Goal: Task Accomplishment & Management: Complete application form

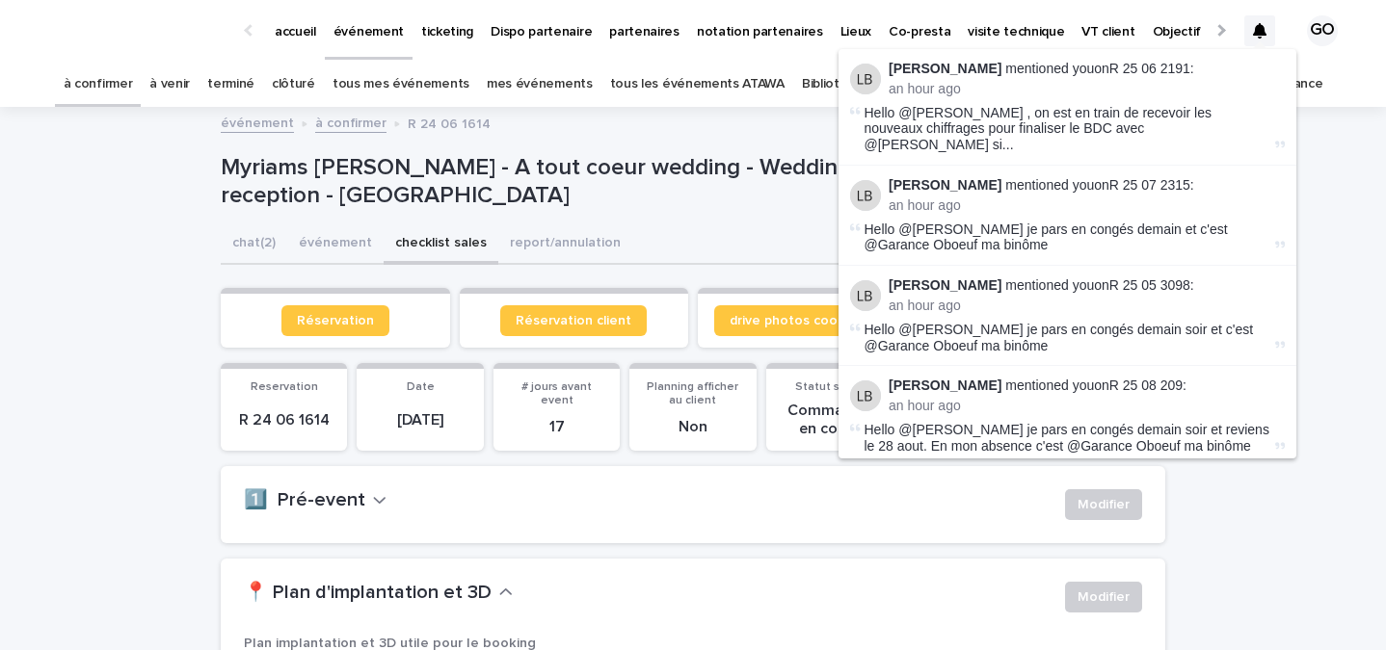
scroll to position [1, 0]
click at [461, 19] on p "ticketing" at bounding box center [447, 19] width 52 height 40
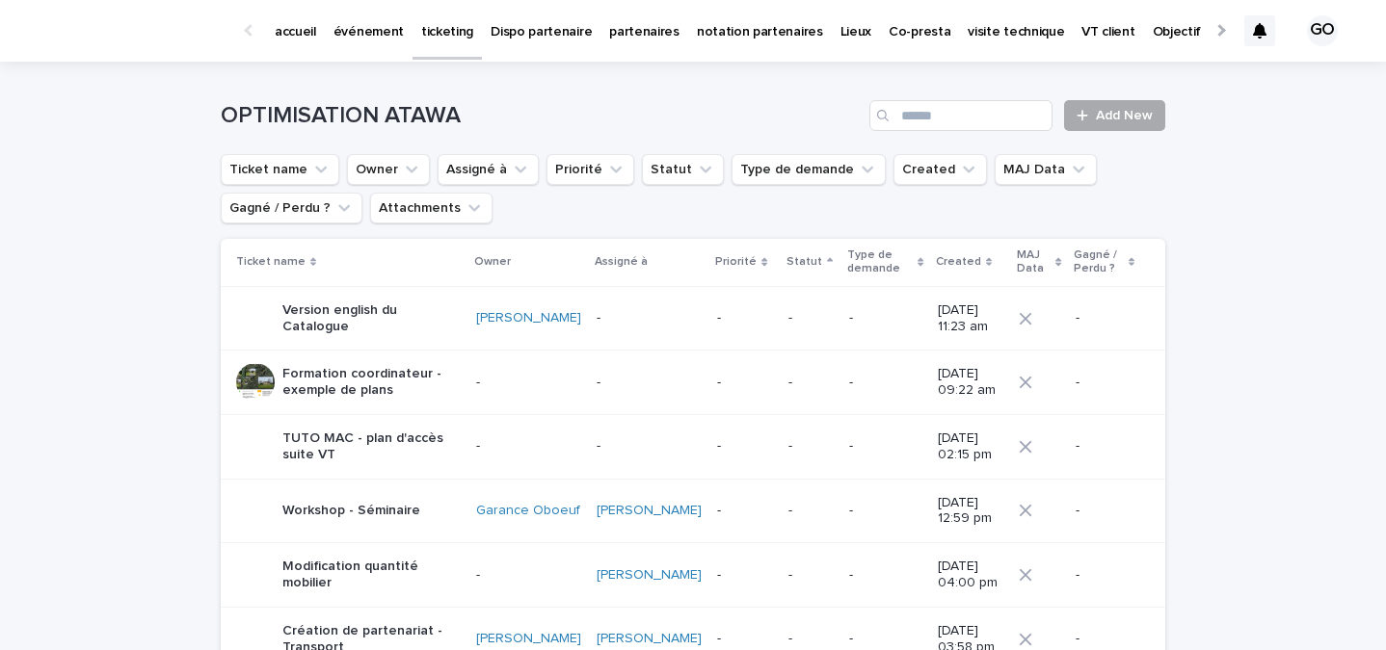
click at [1125, 114] on span "Add New" at bounding box center [1123, 115] width 57 height 13
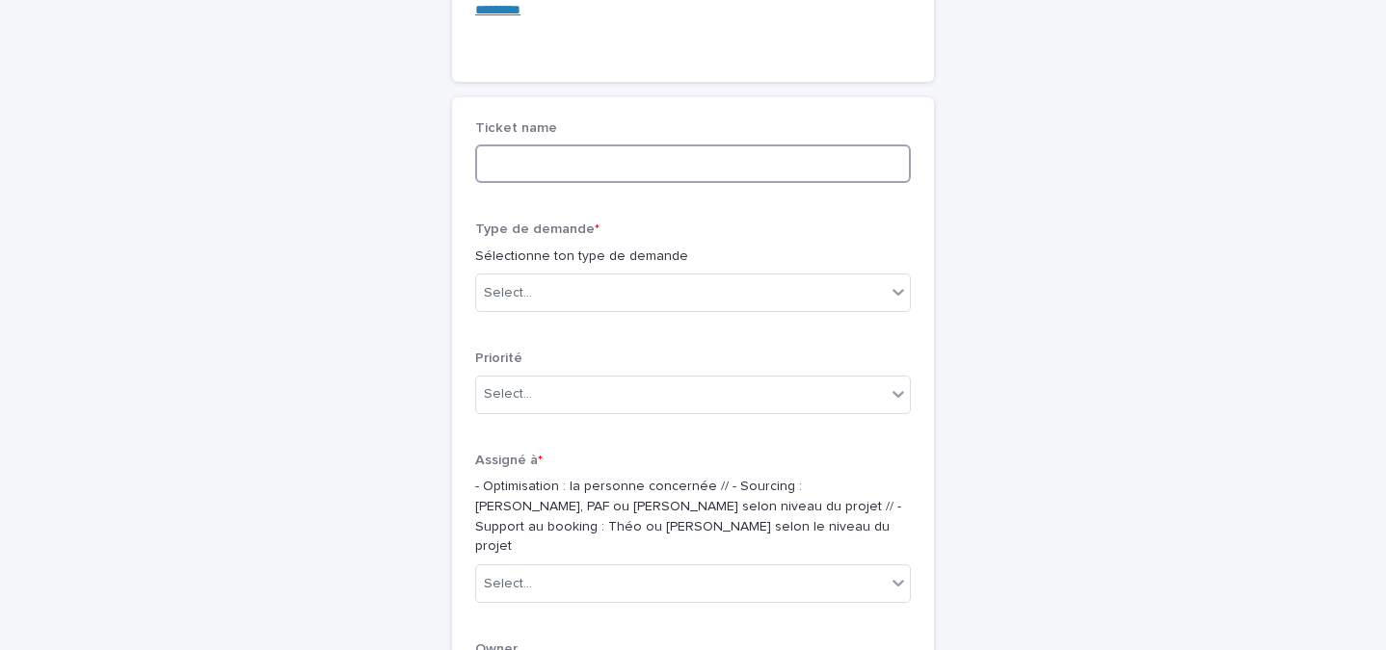
click at [581, 152] on input at bounding box center [693, 164] width 436 height 39
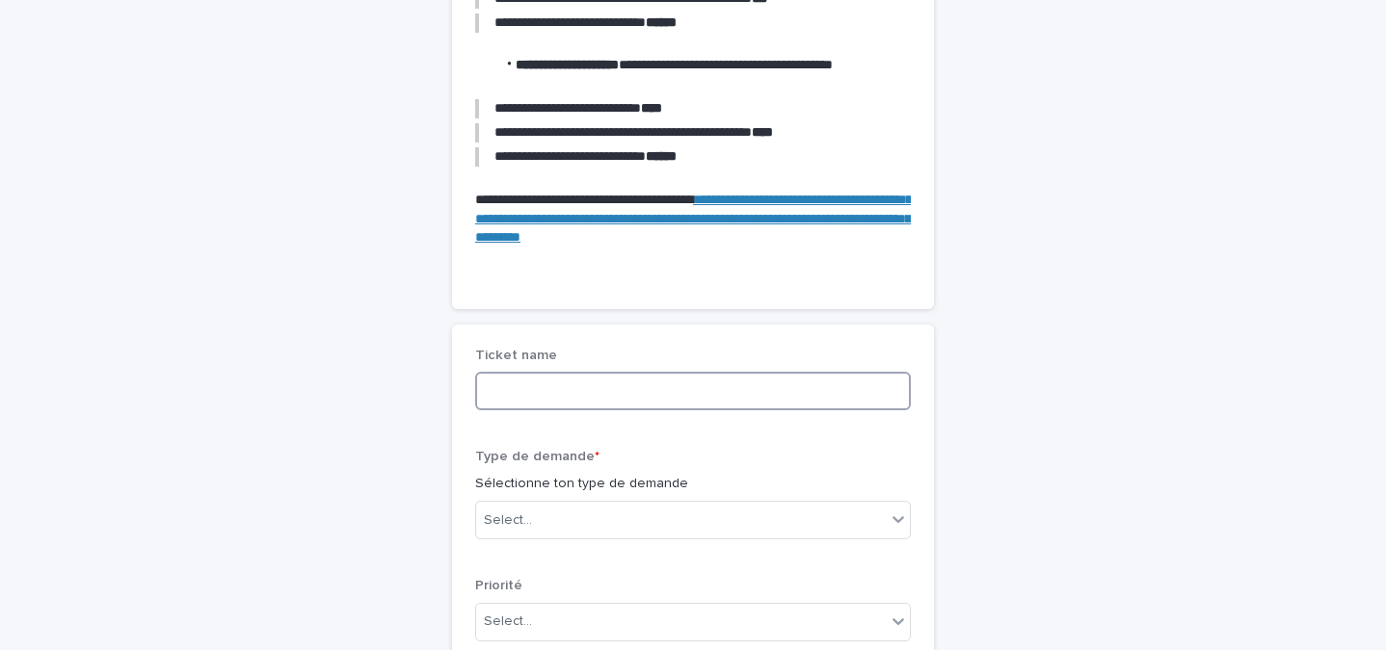
scroll to position [514, 0]
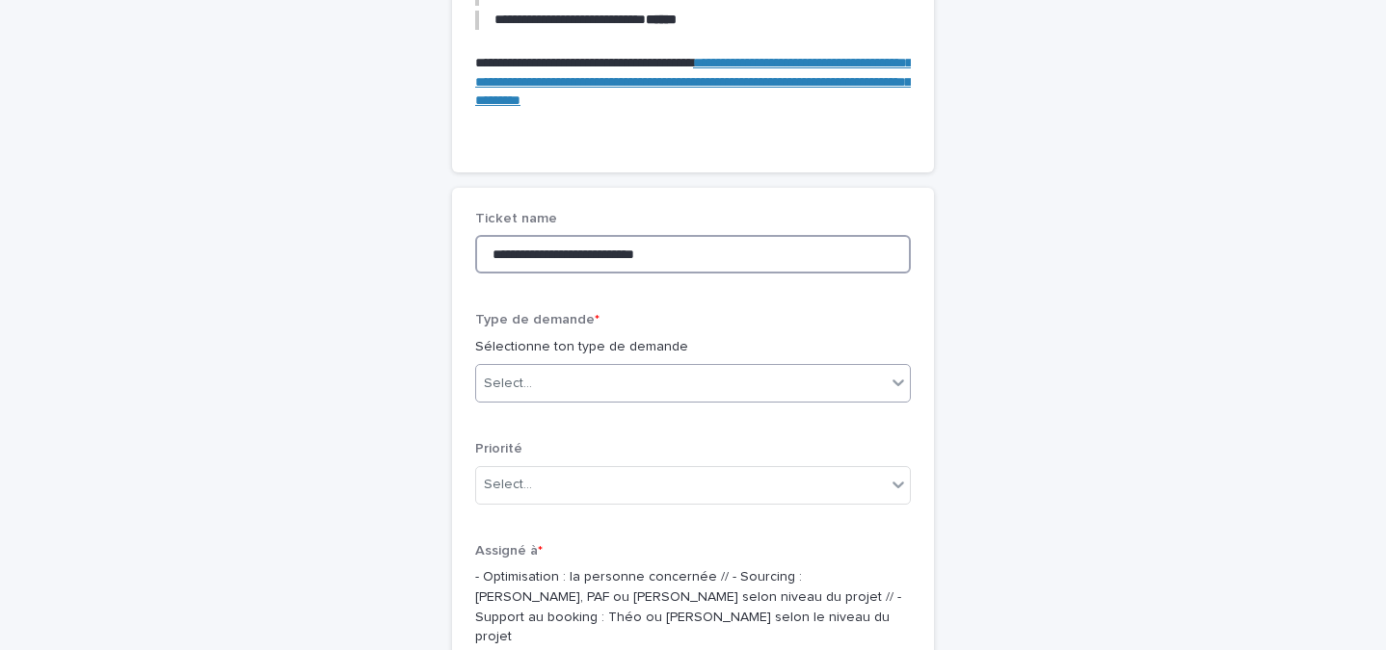
type input "**********"
click at [596, 380] on div "Select..." at bounding box center [680, 384] width 409 height 32
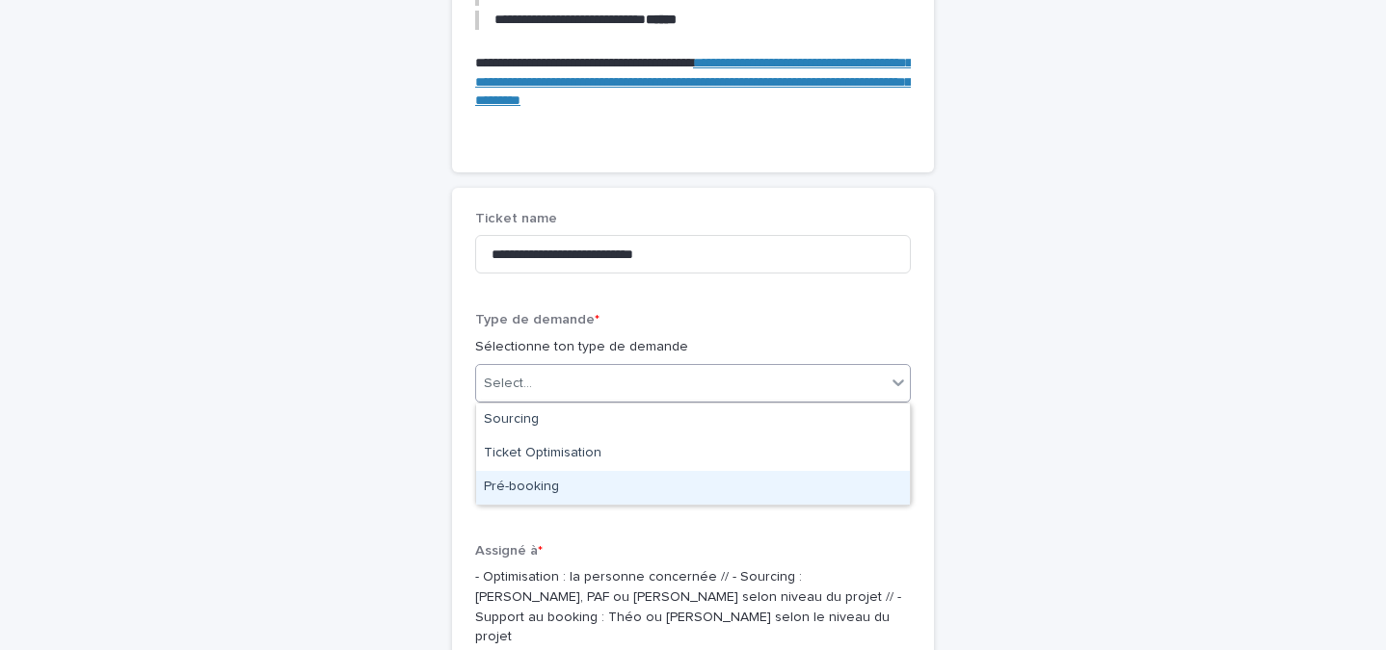
click at [558, 486] on div "Pré-booking" at bounding box center [693, 488] width 434 height 34
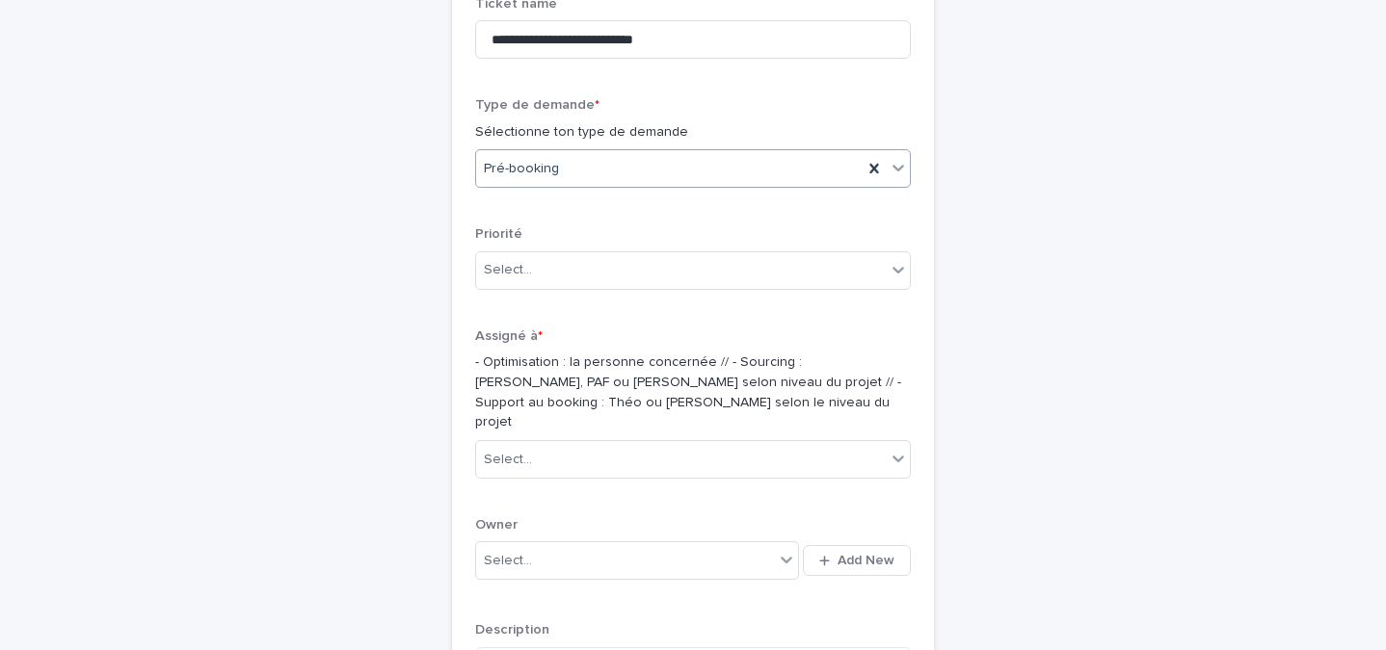
scroll to position [731, 0]
click at [550, 244] on div "Priorité Select..." at bounding box center [693, 263] width 436 height 78
click at [544, 272] on div "Select..." at bounding box center [680, 267] width 409 height 32
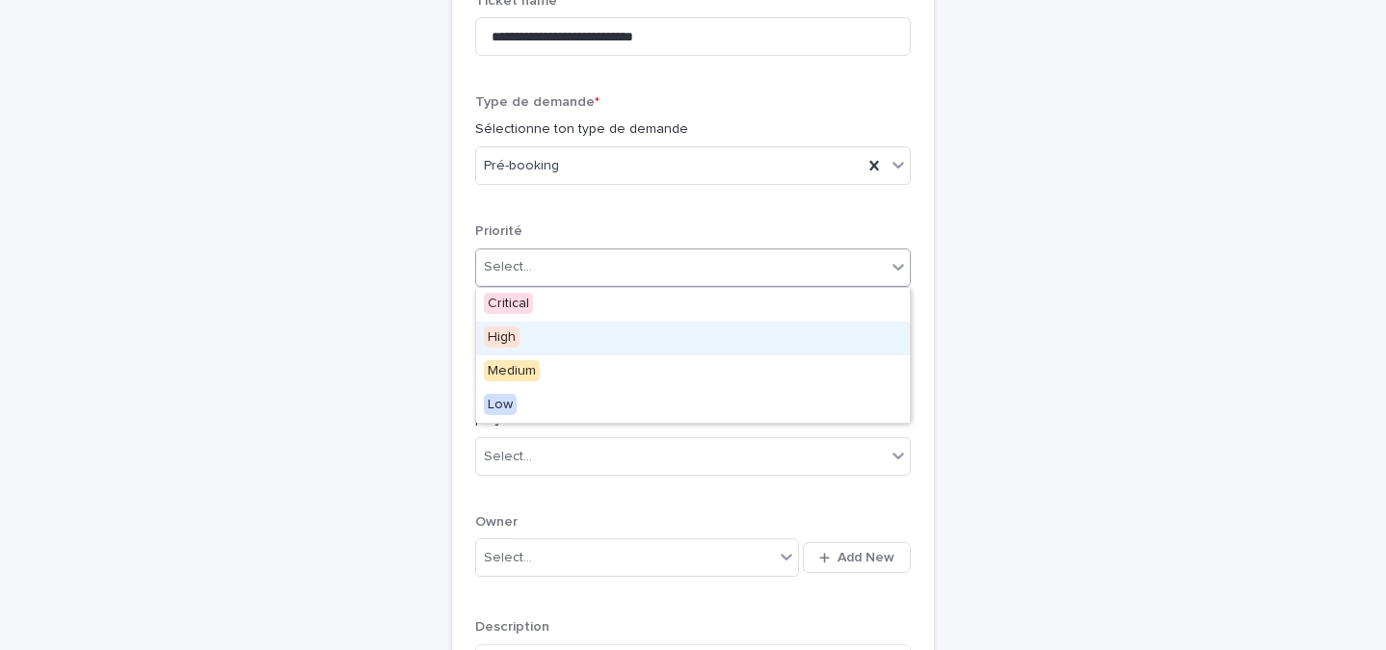
click at [544, 339] on div "High" at bounding box center [693, 339] width 434 height 34
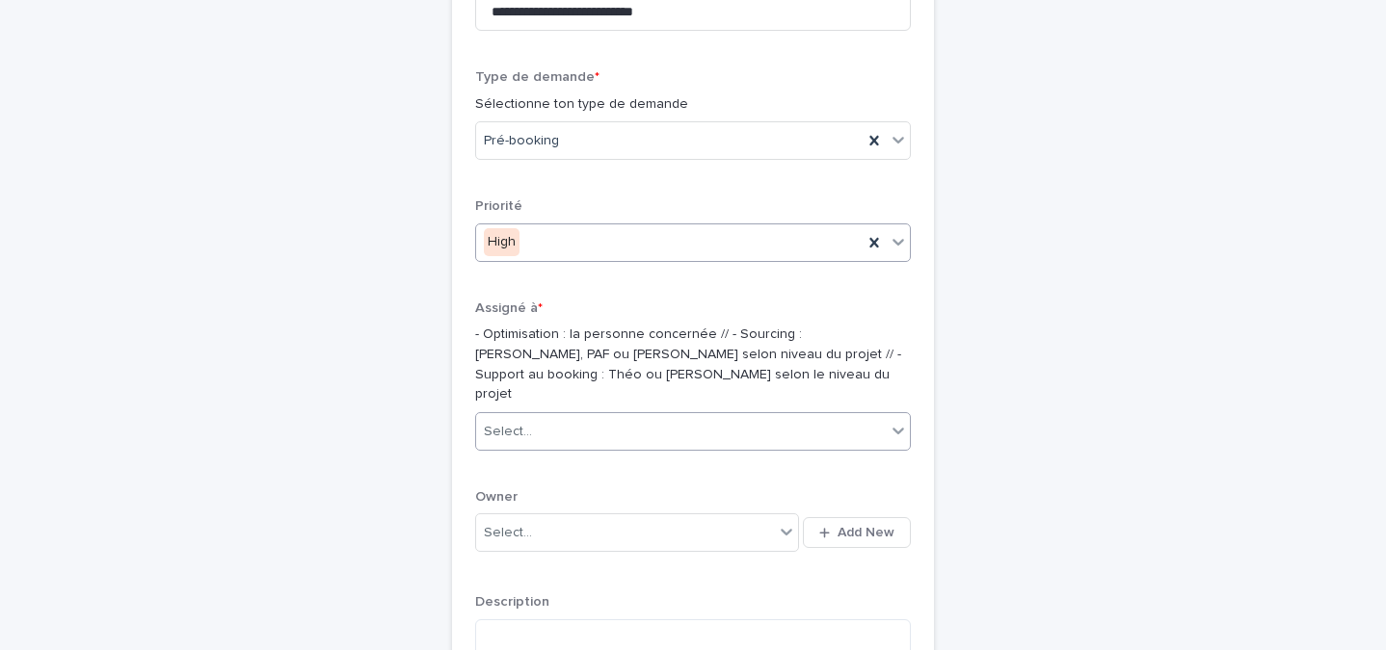
scroll to position [776, 0]
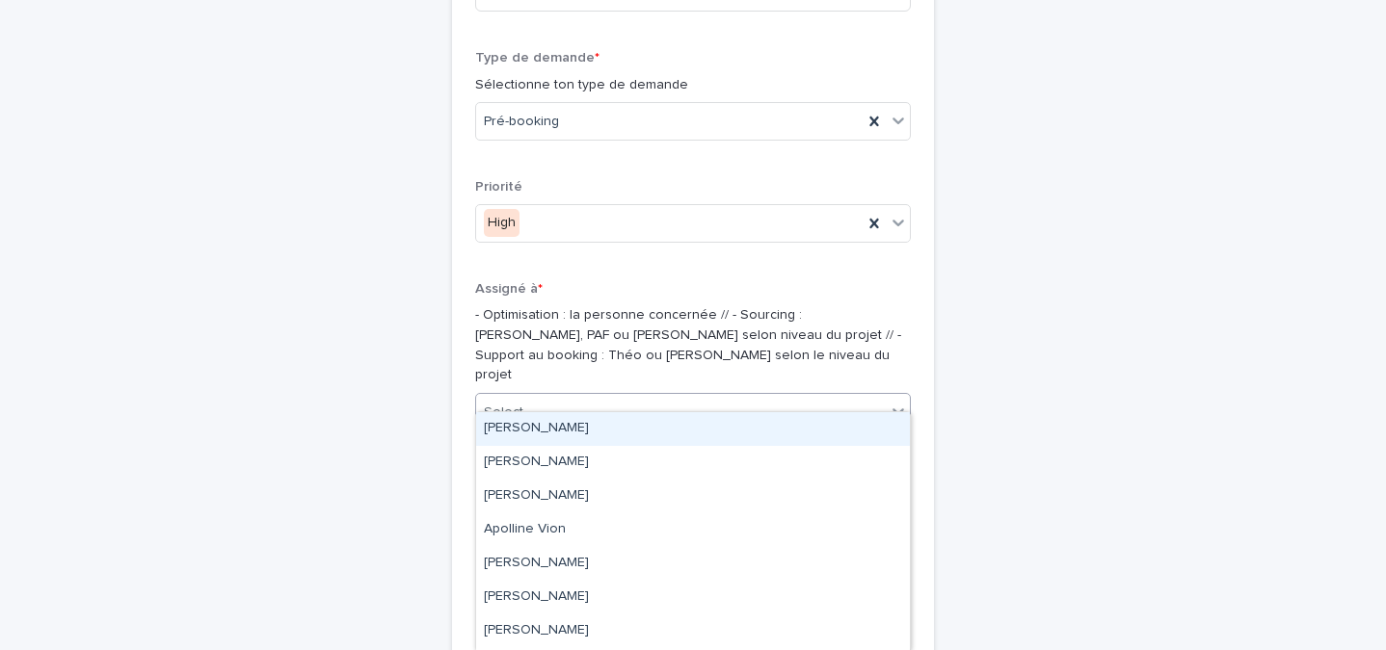
click at [541, 397] on div "Select..." at bounding box center [680, 413] width 409 height 32
type input "*****"
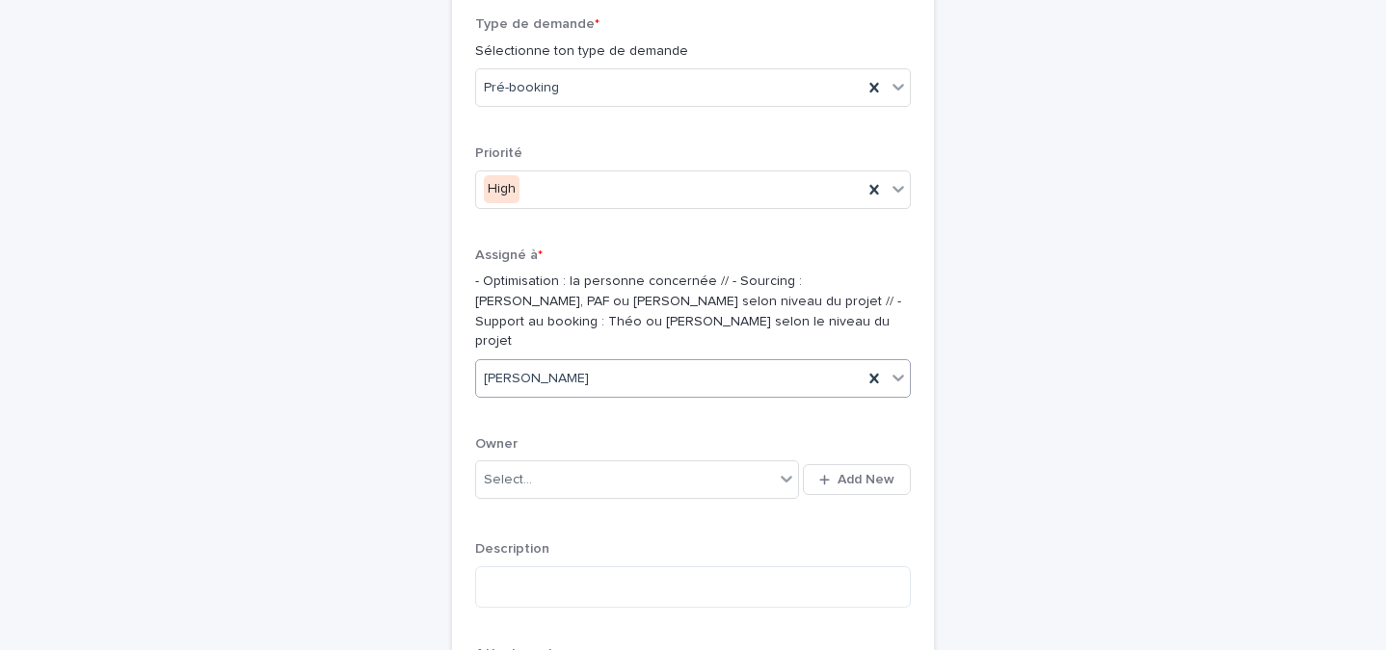
scroll to position [900, 0]
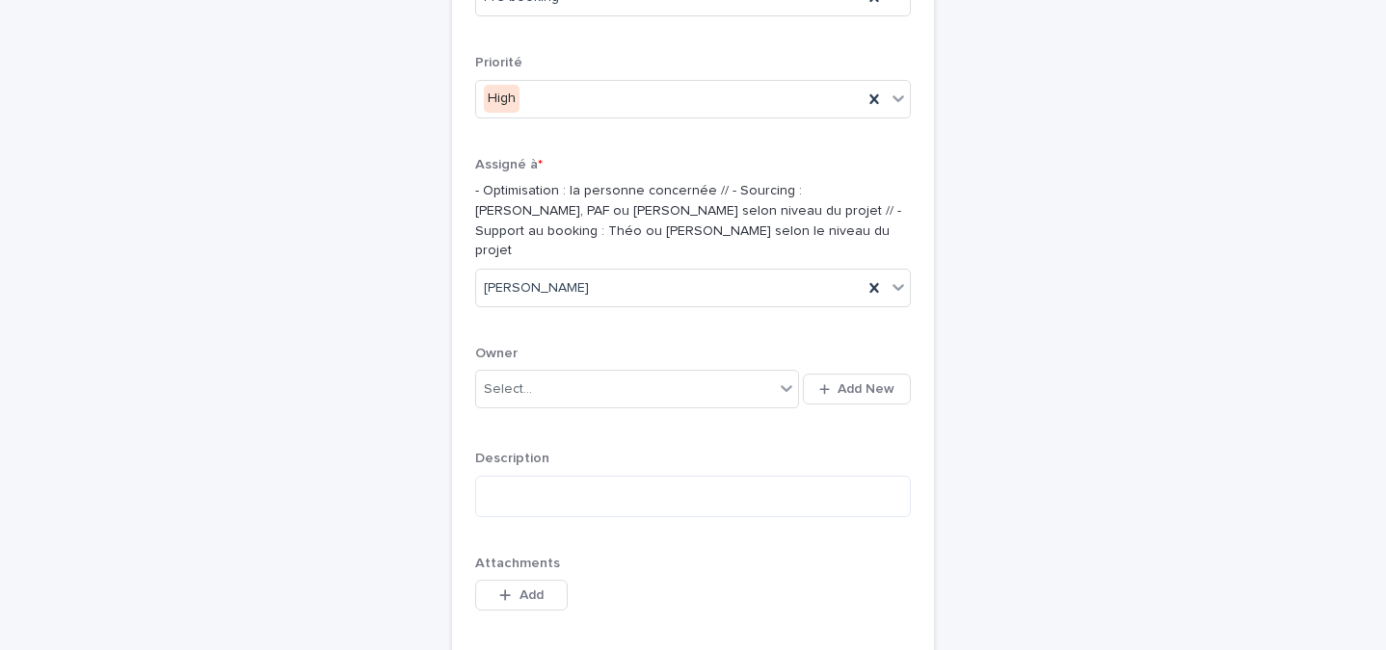
click at [521, 366] on div "Select... Add New" at bounding box center [693, 389] width 436 height 46
click at [521, 370] on div "Select..." at bounding box center [637, 389] width 324 height 39
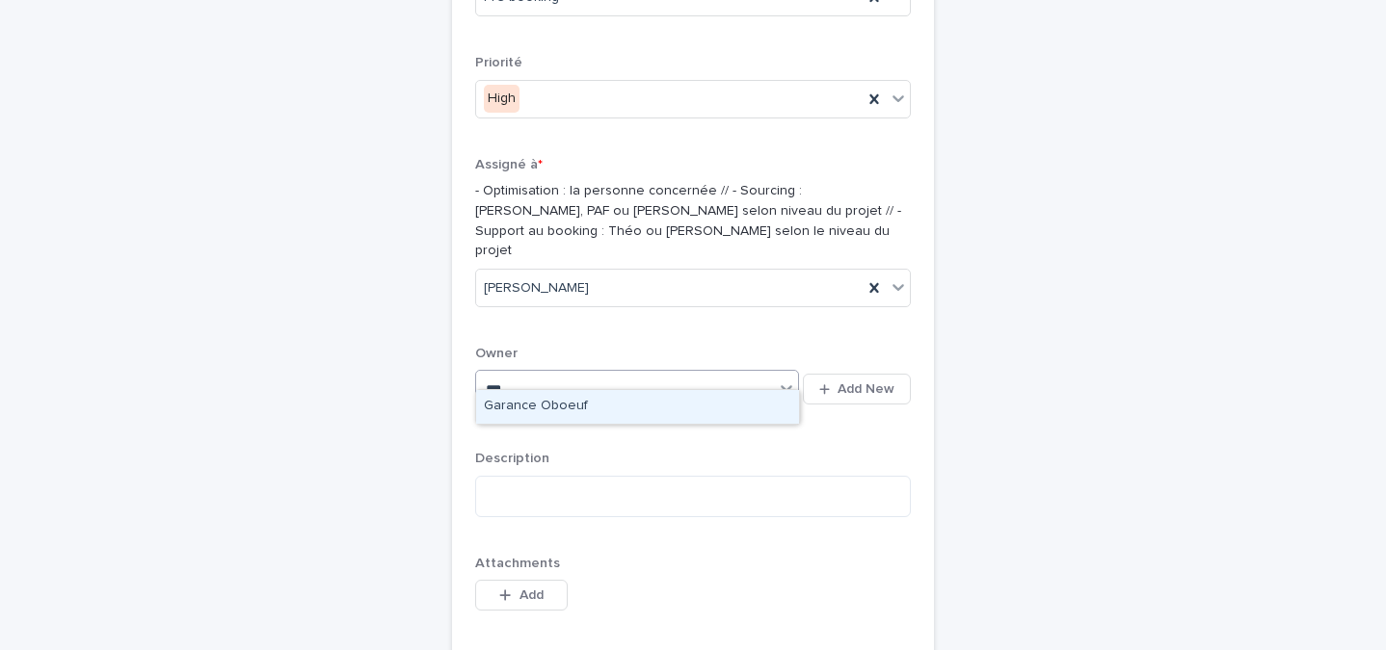
type input "****"
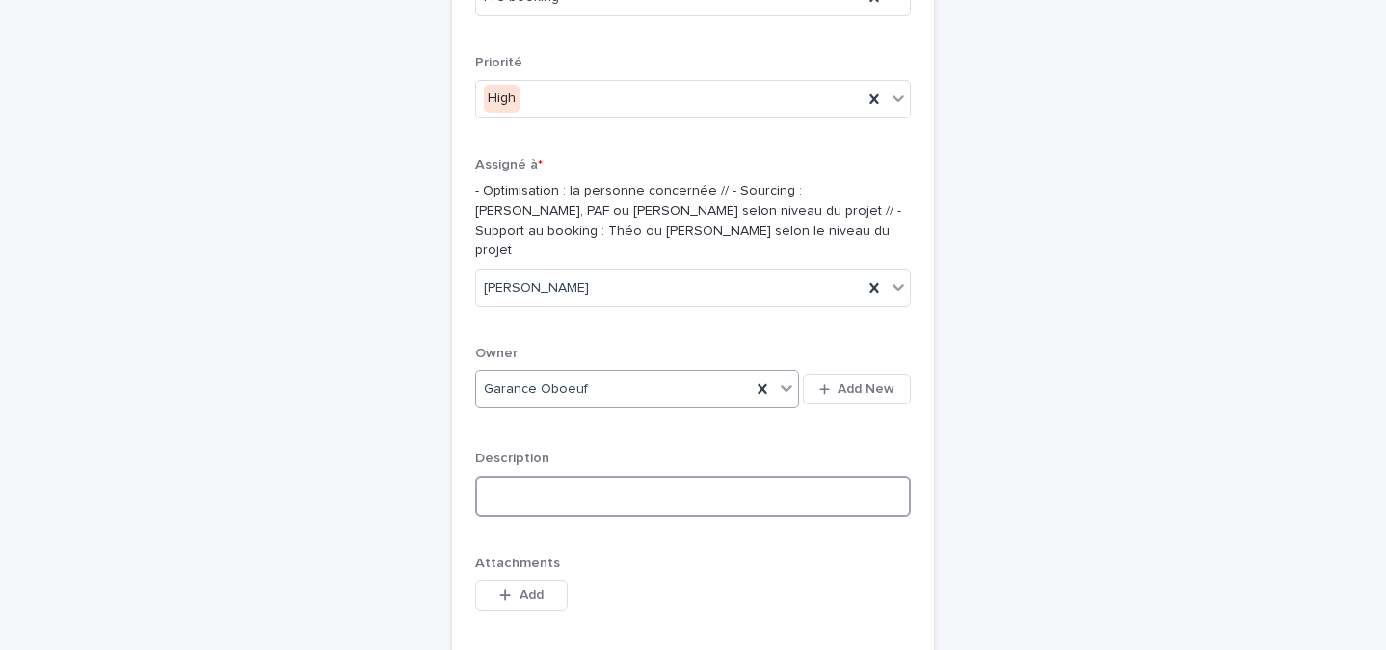
click at [556, 476] on textarea at bounding box center [693, 496] width 436 height 41
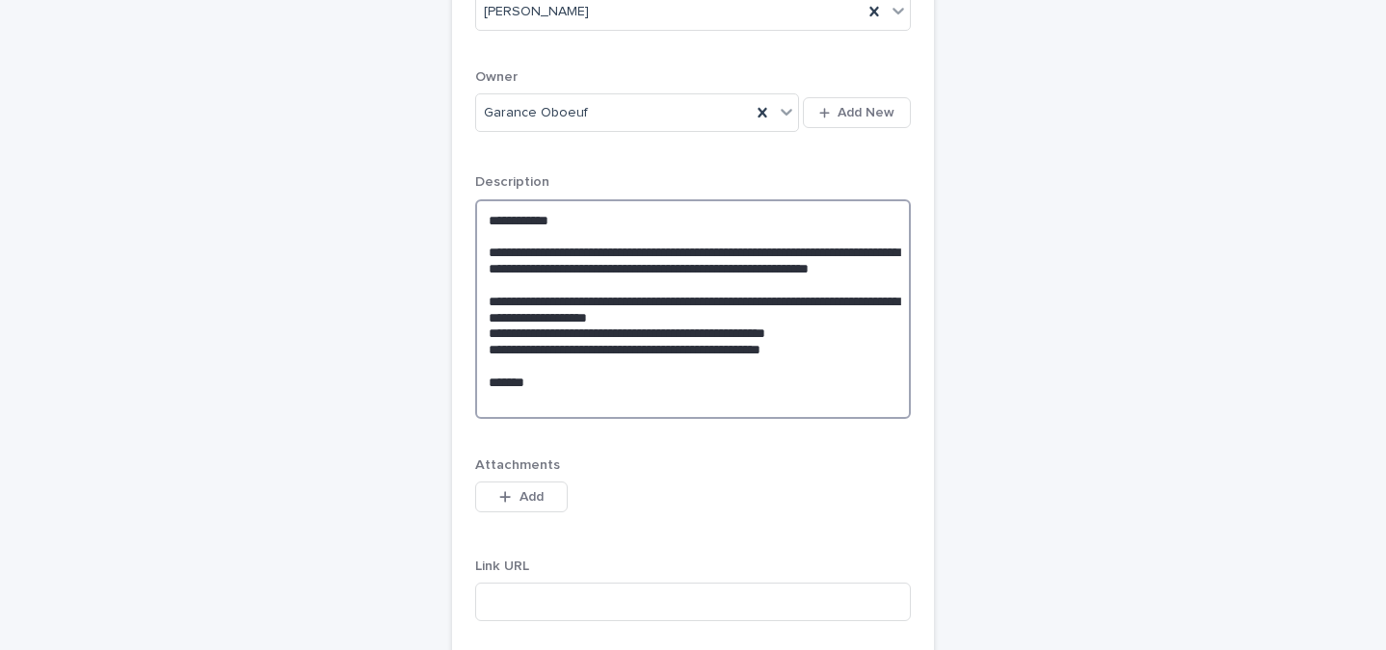
scroll to position [1436, 0]
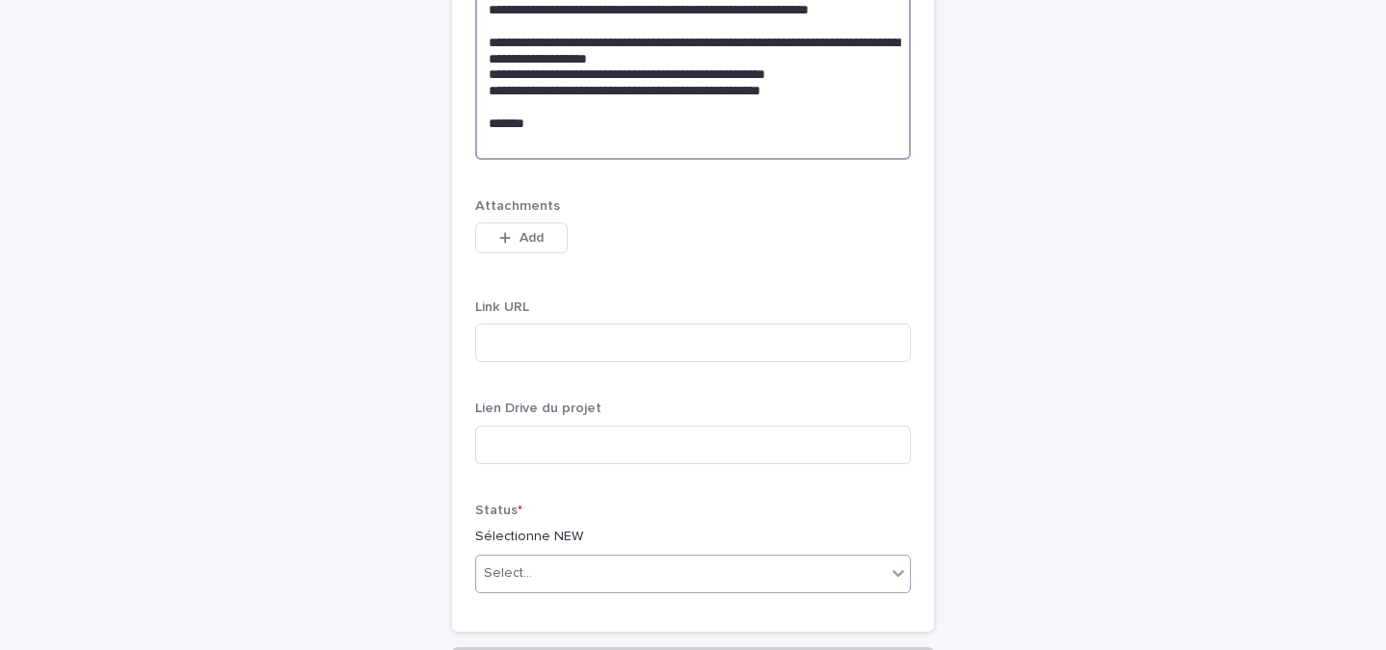
type textarea "**********"
click at [605, 562] on div "Select..." at bounding box center [680, 574] width 409 height 32
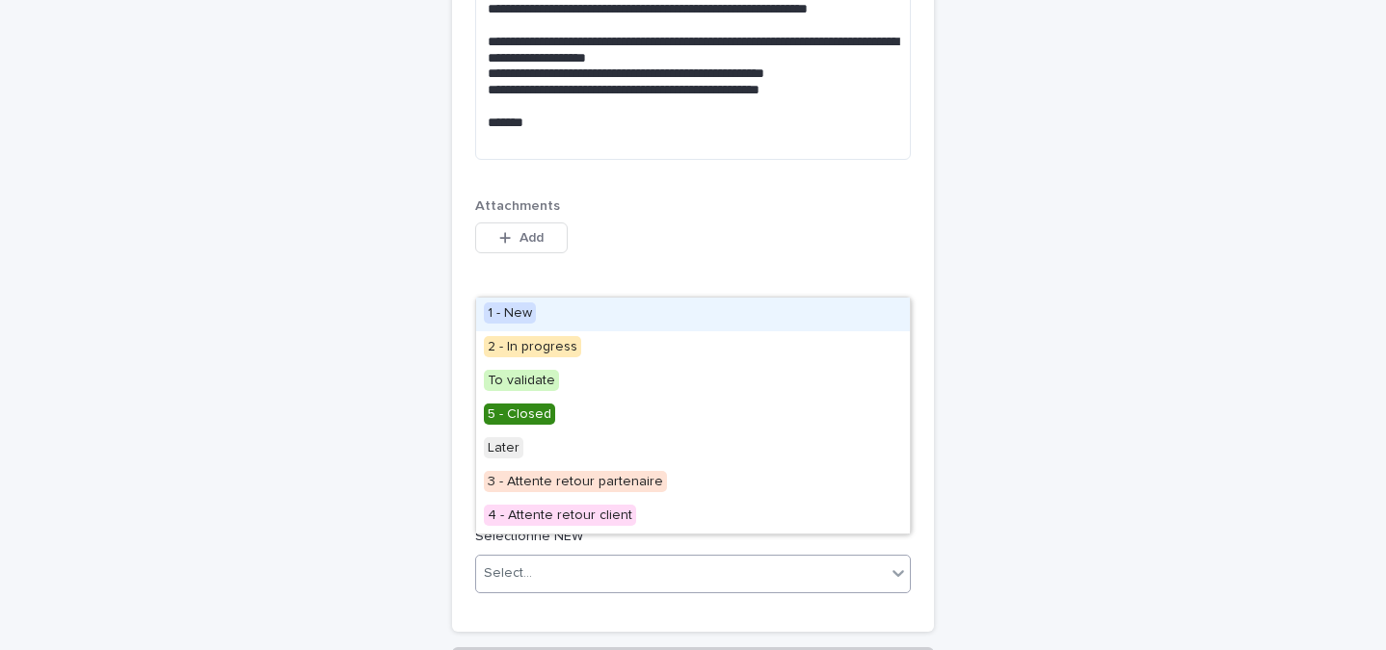
click at [545, 312] on div "1 - New" at bounding box center [693, 315] width 434 height 34
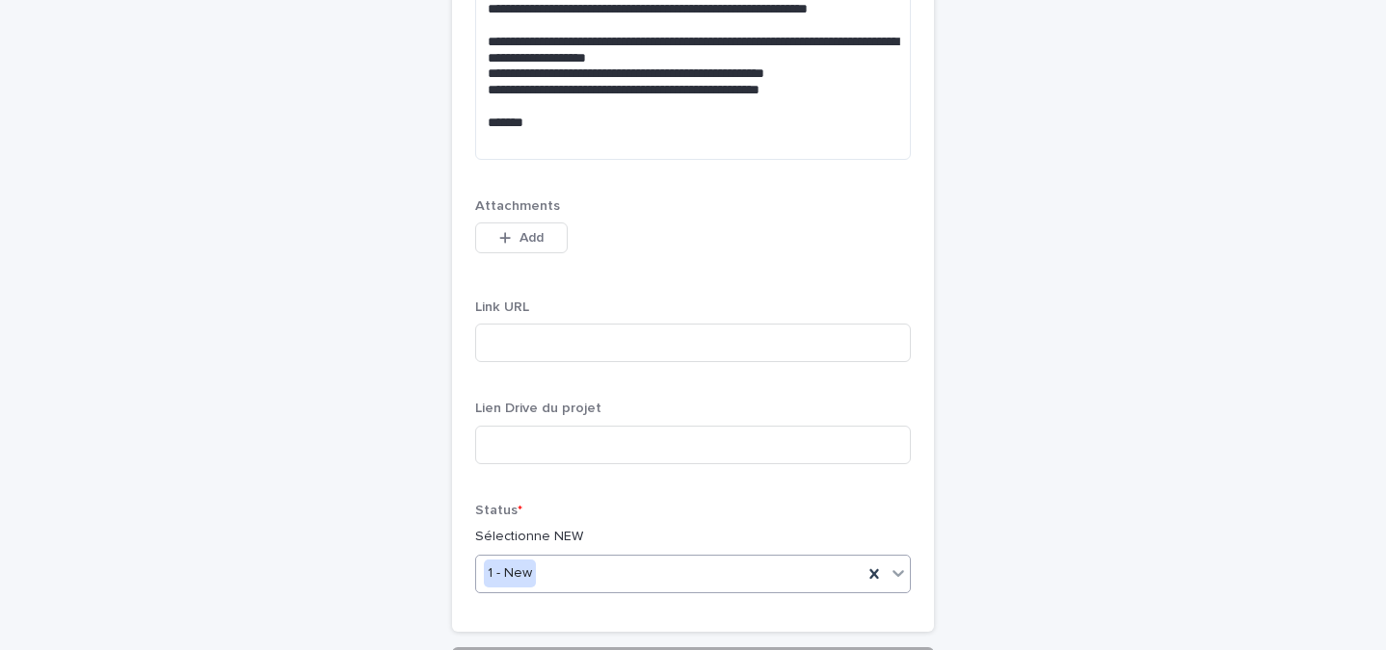
click at [550, 647] on button "Save" at bounding box center [693, 662] width 482 height 31
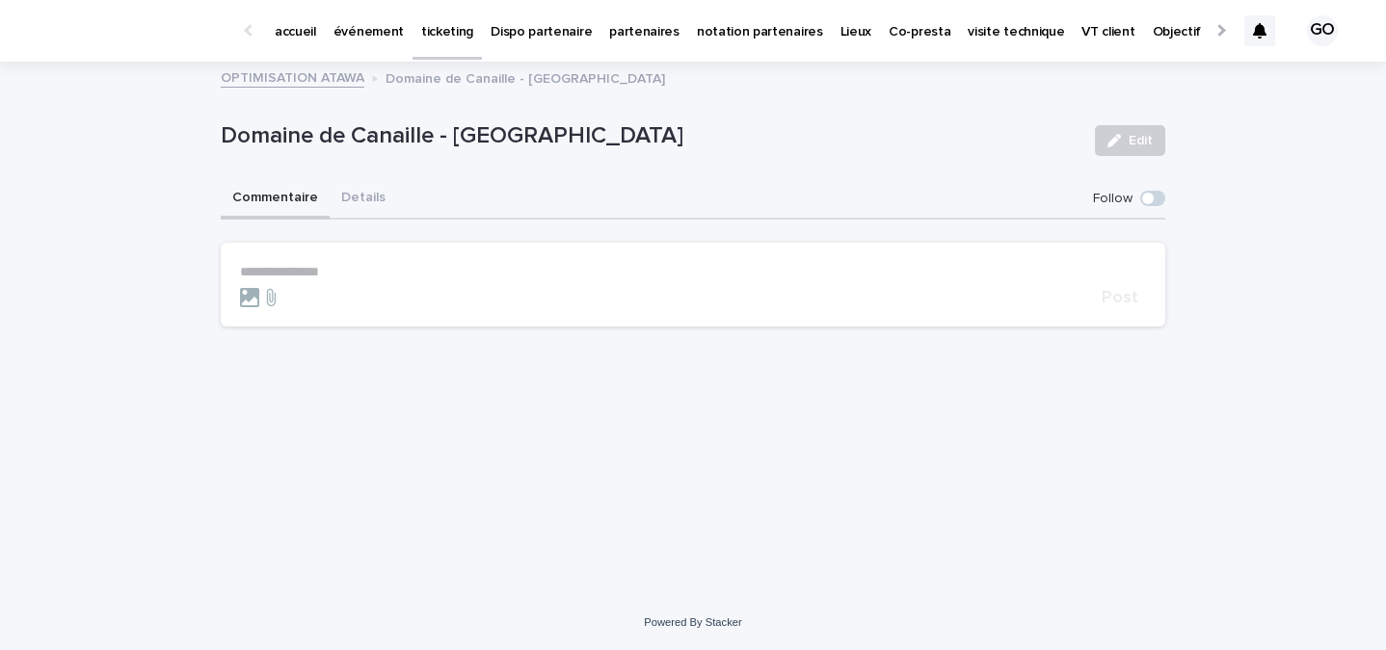
click at [1158, 203] on span at bounding box center [1152, 198] width 25 height 15
